Goal: Information Seeking & Learning: Understand process/instructions

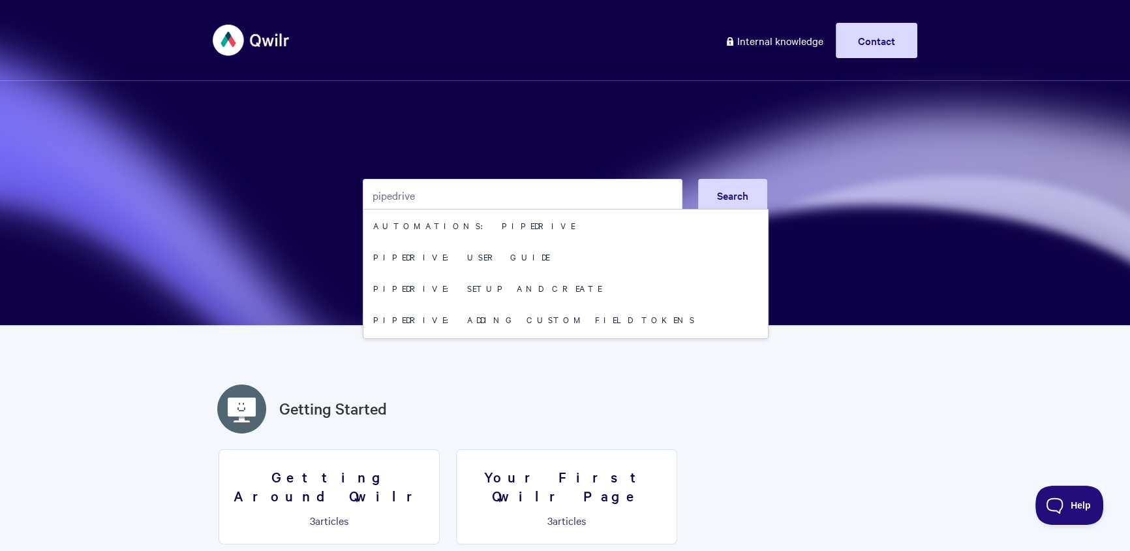
type input "pipedrive"
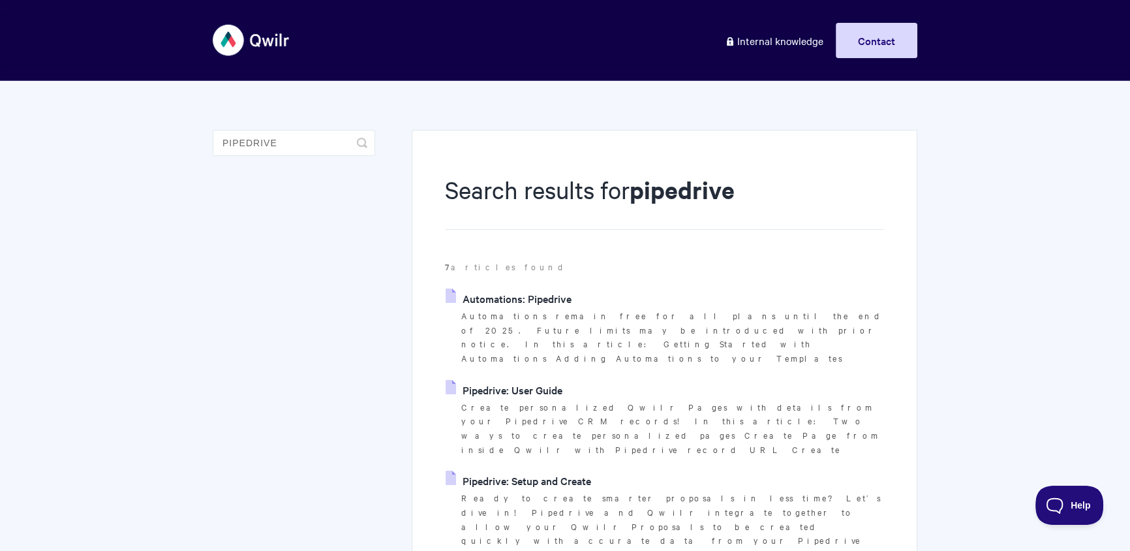
click at [538, 296] on link "Automations: Pipedrive" at bounding box center [509, 298] width 126 height 20
click at [549, 470] on link "Pipedrive: Setup and Create" at bounding box center [518, 480] width 145 height 20
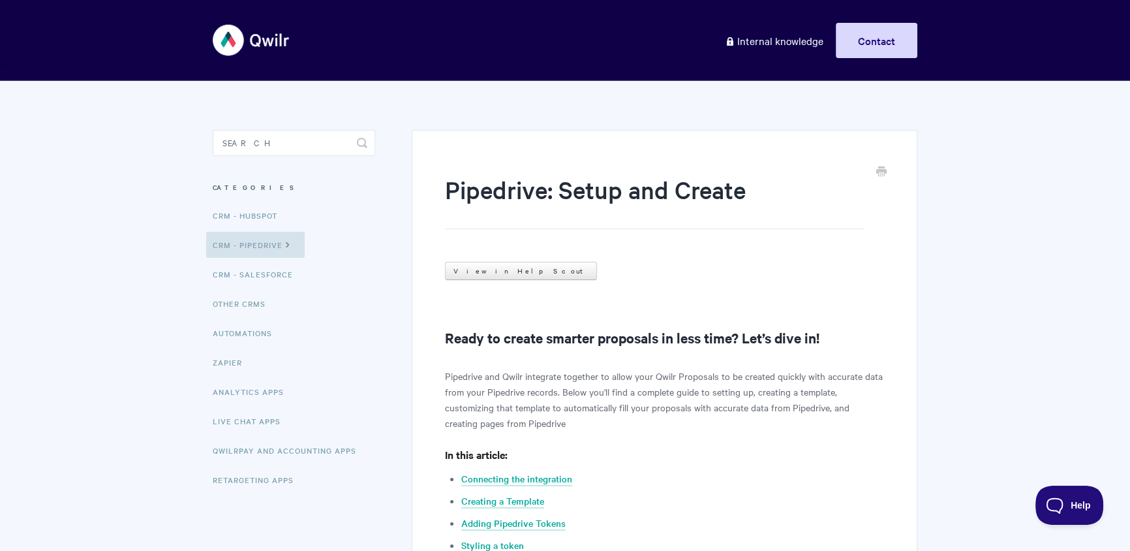
scroll to position [269, 0]
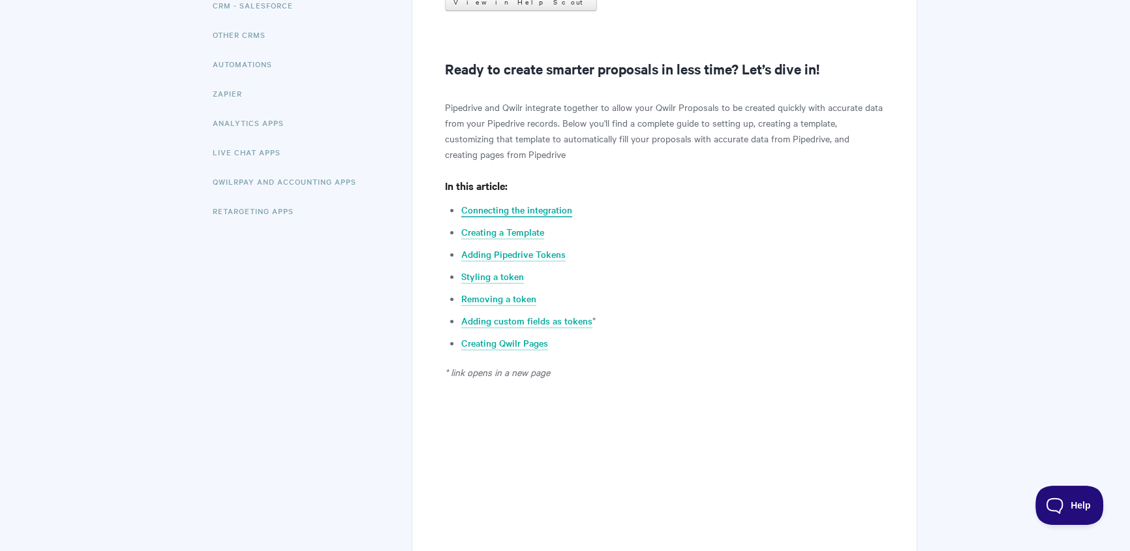
click at [541, 207] on link "Connecting the integration" at bounding box center [516, 210] width 111 height 14
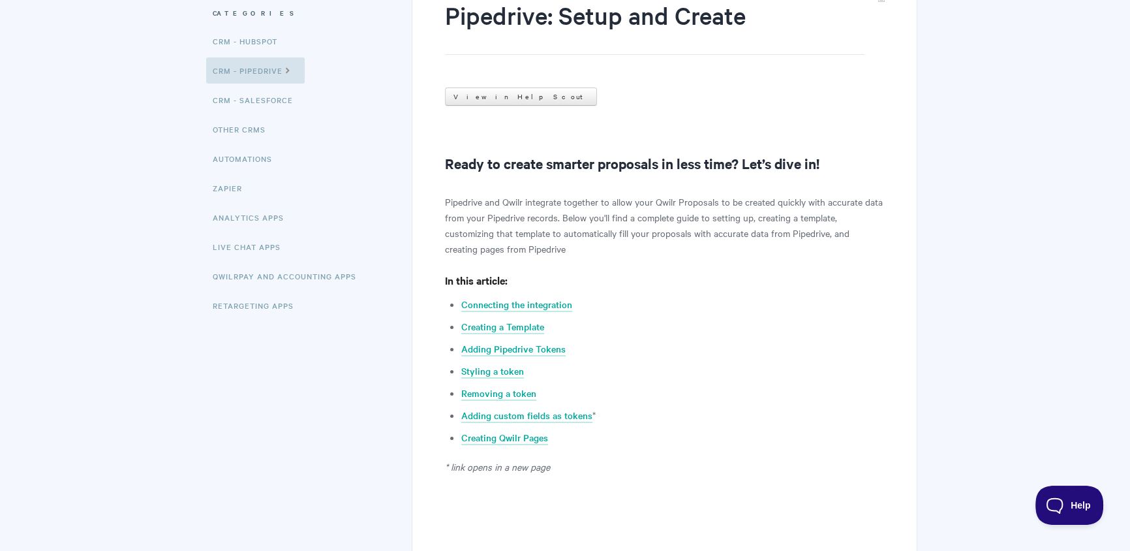
scroll to position [235, 0]
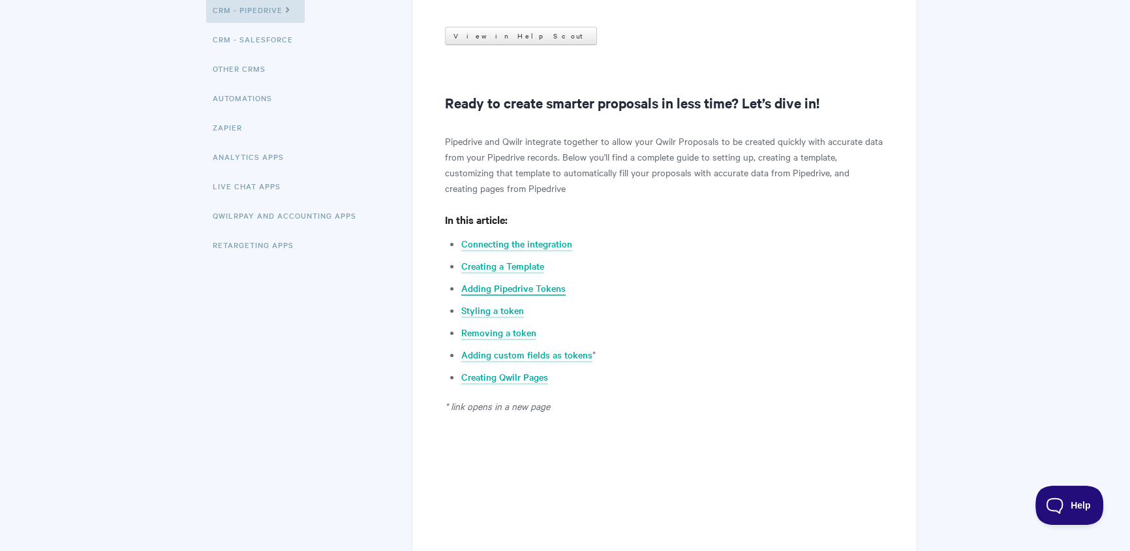
click at [537, 292] on link "Adding Pipedrive Tokens" at bounding box center [513, 288] width 104 height 14
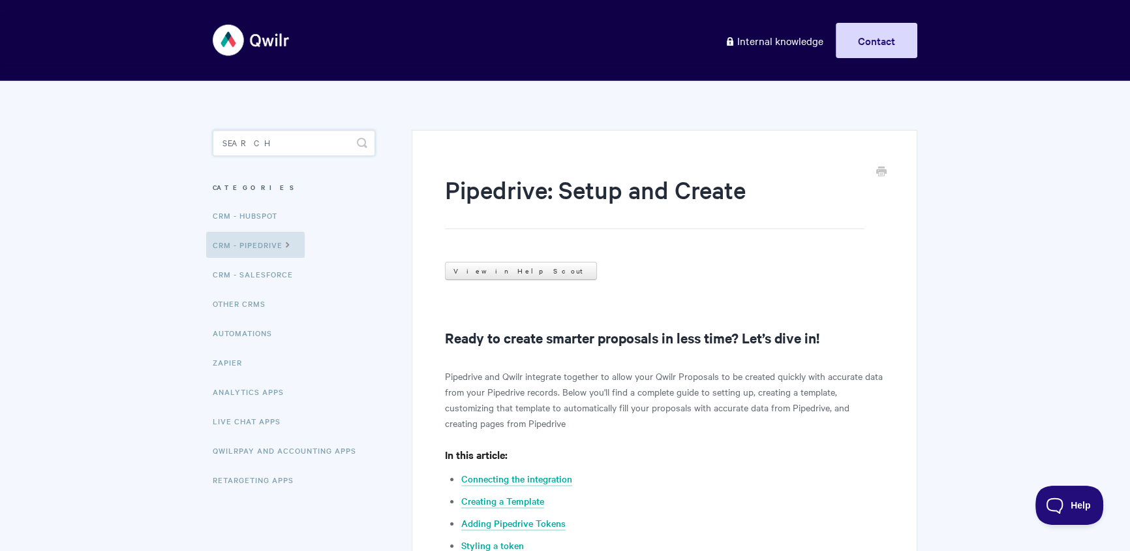
click at [292, 144] on input "Search" at bounding box center [294, 143] width 162 height 26
type input "r"
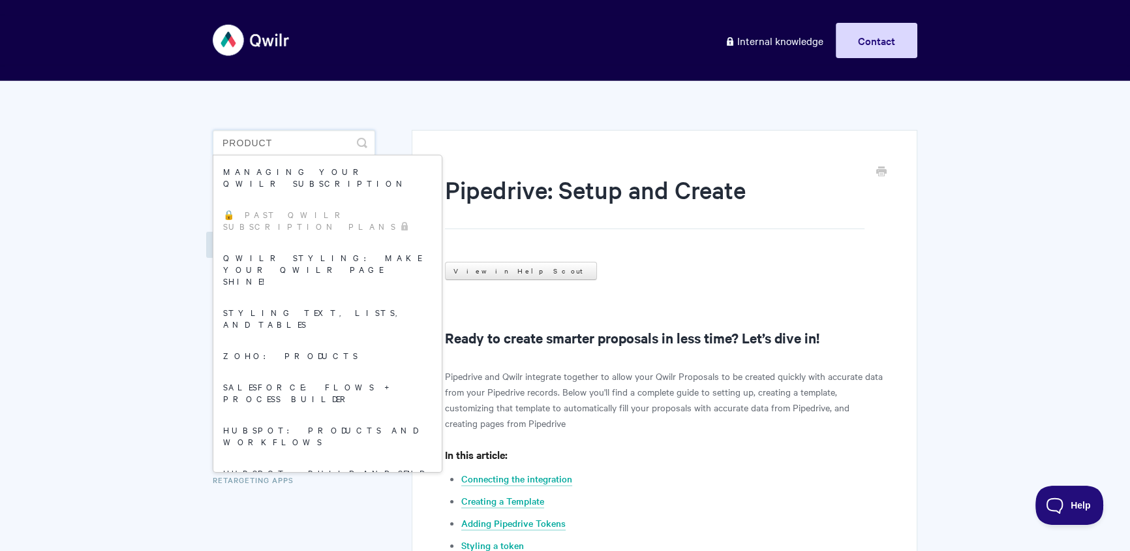
type input "product"
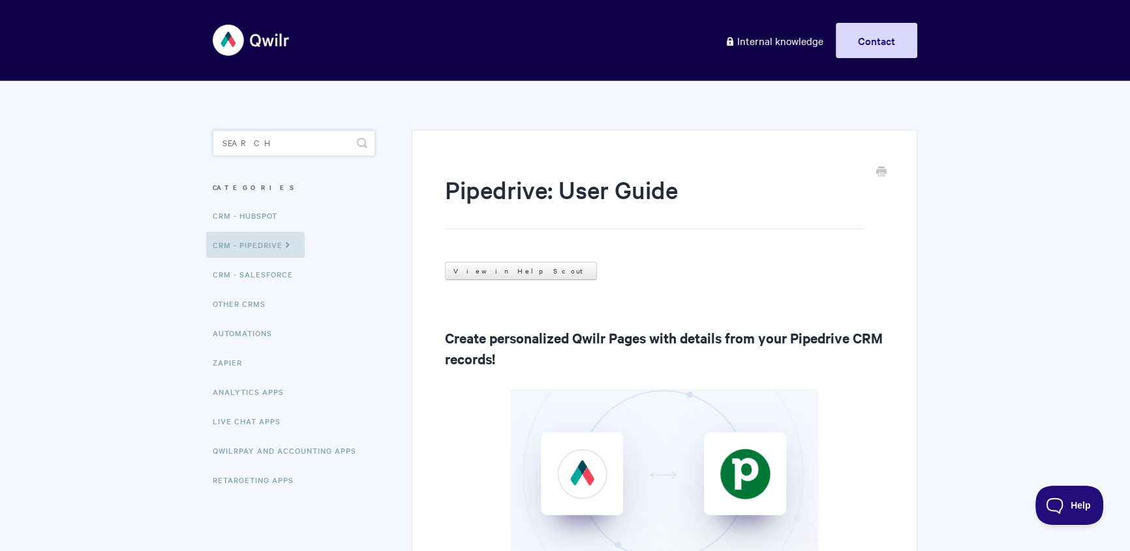
click at [284, 134] on input "Search" at bounding box center [294, 143] width 162 height 26
type input "products"
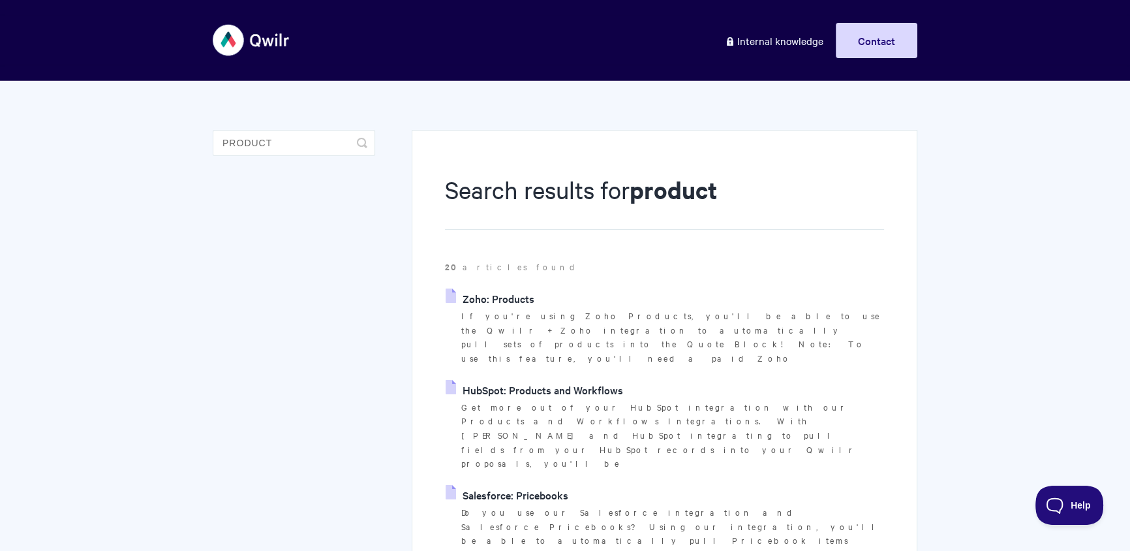
click at [536, 380] on link "HubSpot: Products and Workflows" at bounding box center [534, 390] width 177 height 20
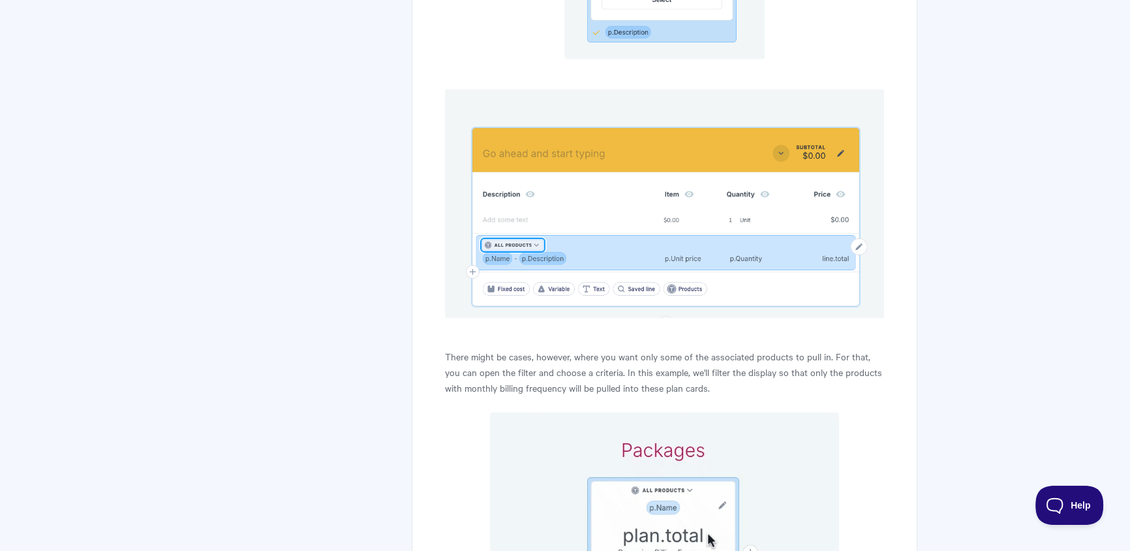
scroll to position [4077, 0]
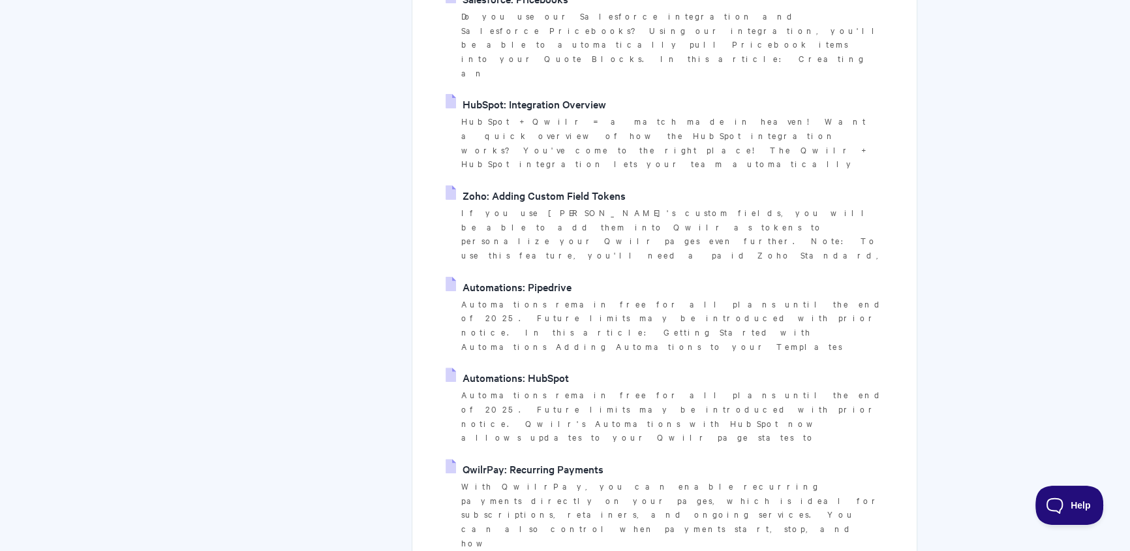
scroll to position [771, 0]
